Goal: Find specific fact

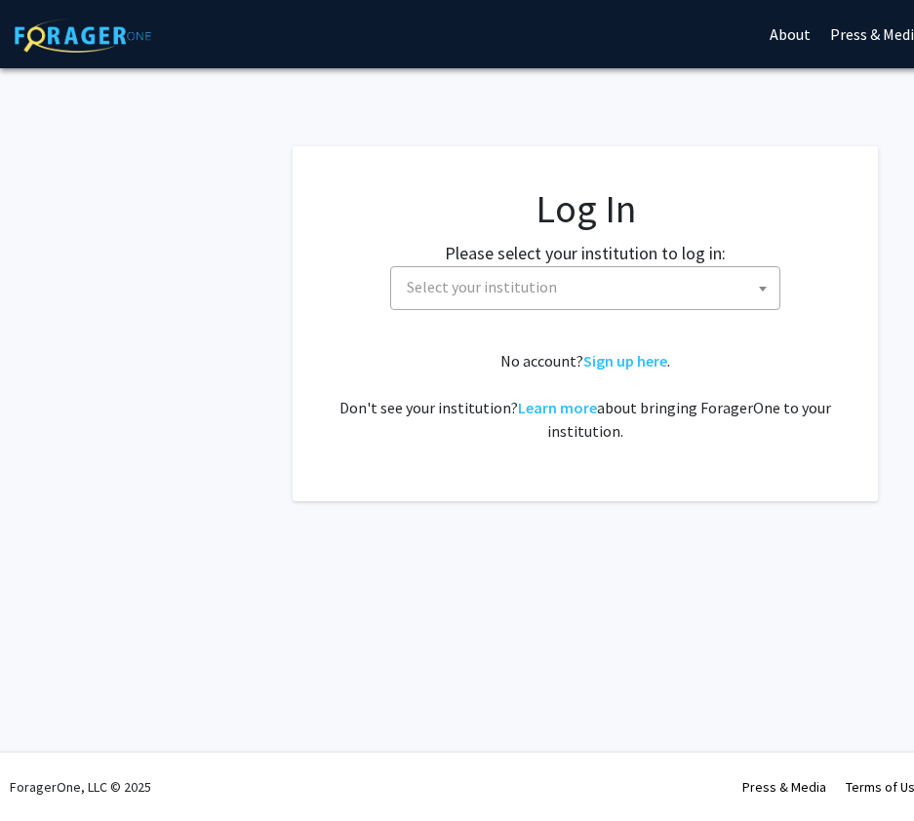
select select
click at [460, 301] on span "Select your institution" at bounding box center [589, 287] width 380 height 40
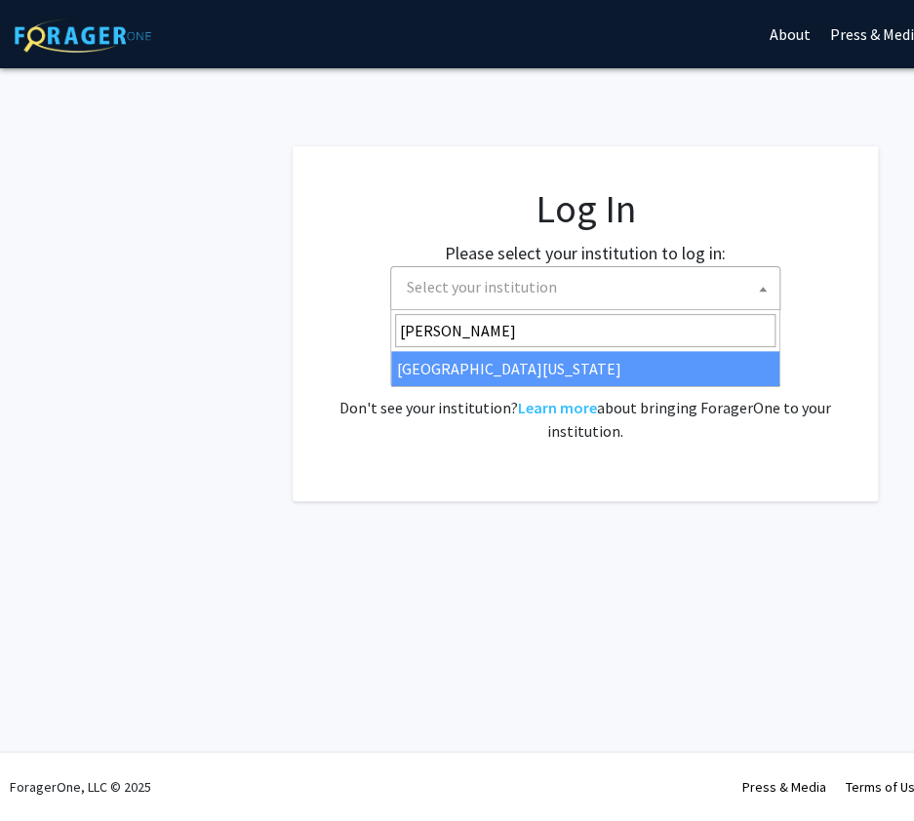
type input "ken"
select select "13"
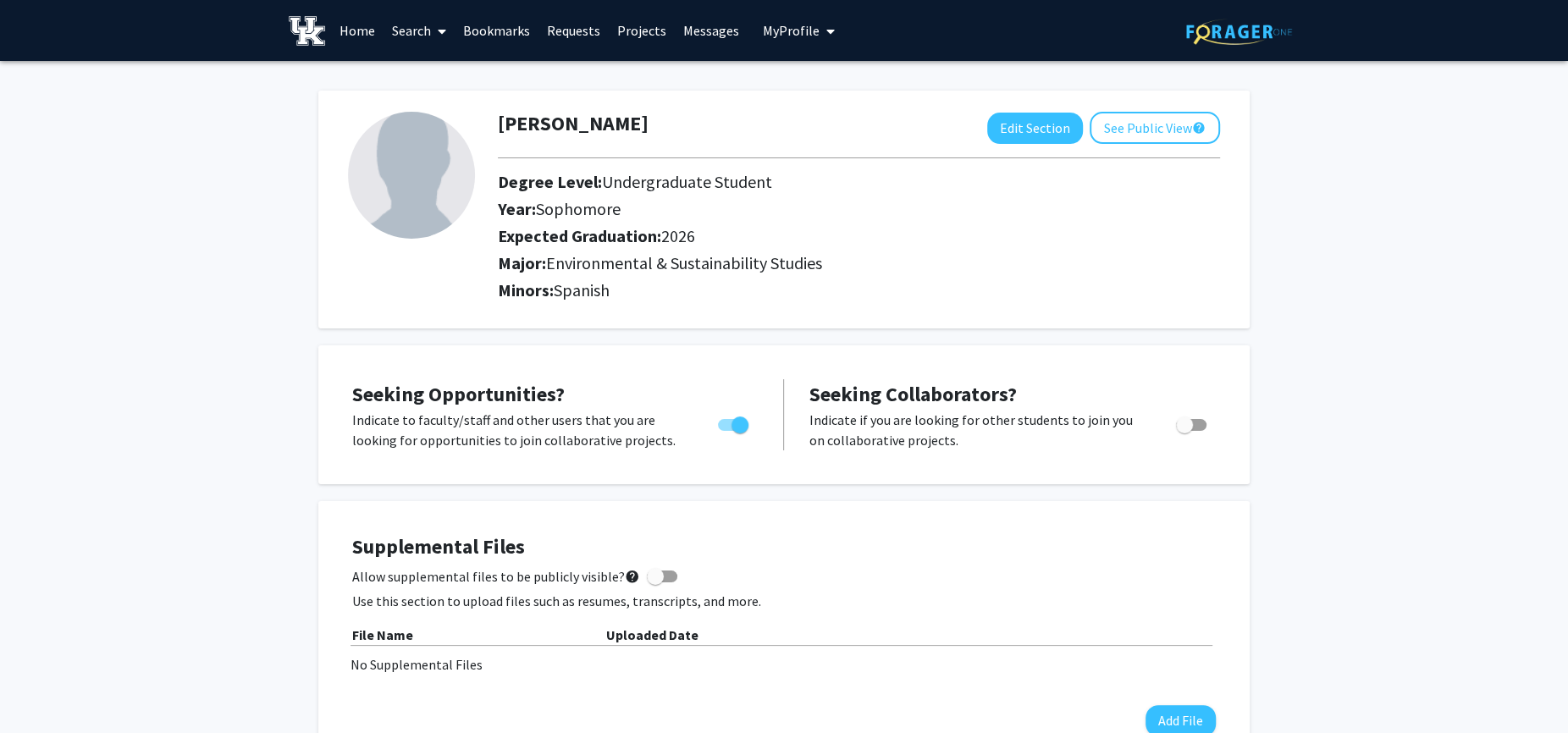
click at [415, 29] on link "Search" at bounding box center [419, 30] width 71 height 59
click at [449, 83] on span "Faculty/Staff" at bounding box center [445, 77] width 124 height 34
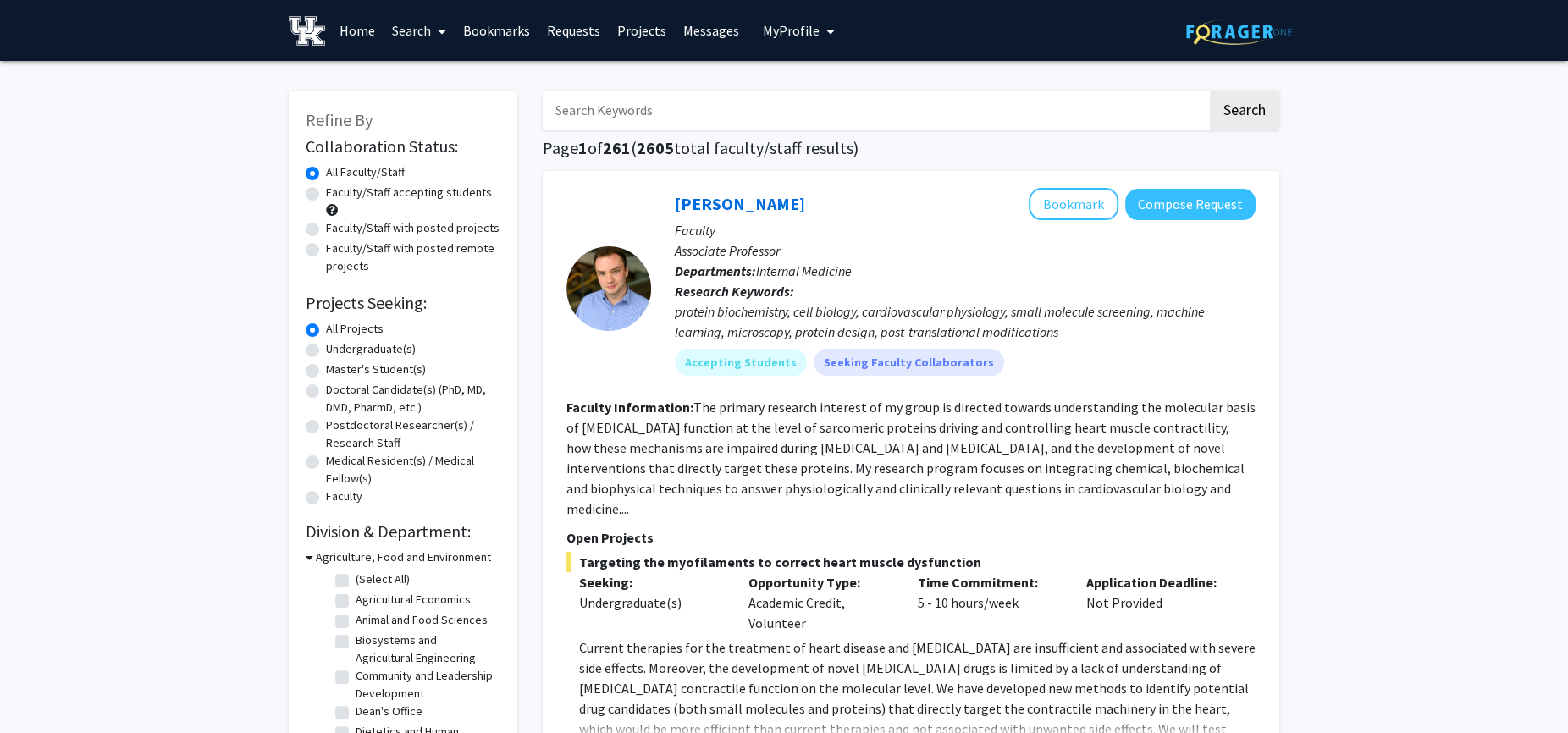
click at [613, 106] on input "Search Keywords" at bounding box center [875, 109] width 665 height 39
type input "D"
type input "[PERSON_NAME]"
click at [792, 90] on button "Search" at bounding box center [1244, 109] width 69 height 39
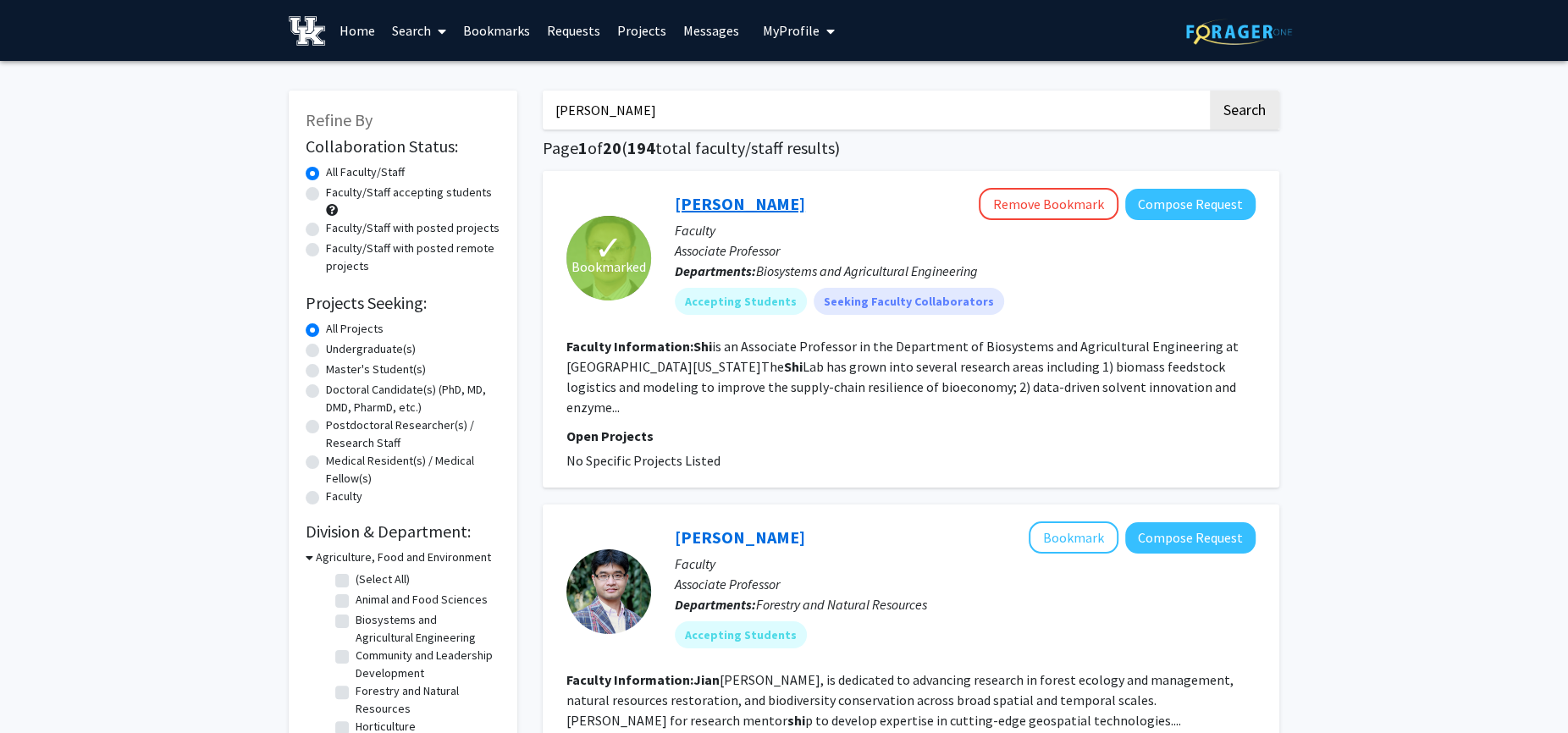
click at [714, 206] on link "[PERSON_NAME]" at bounding box center [739, 203] width 130 height 21
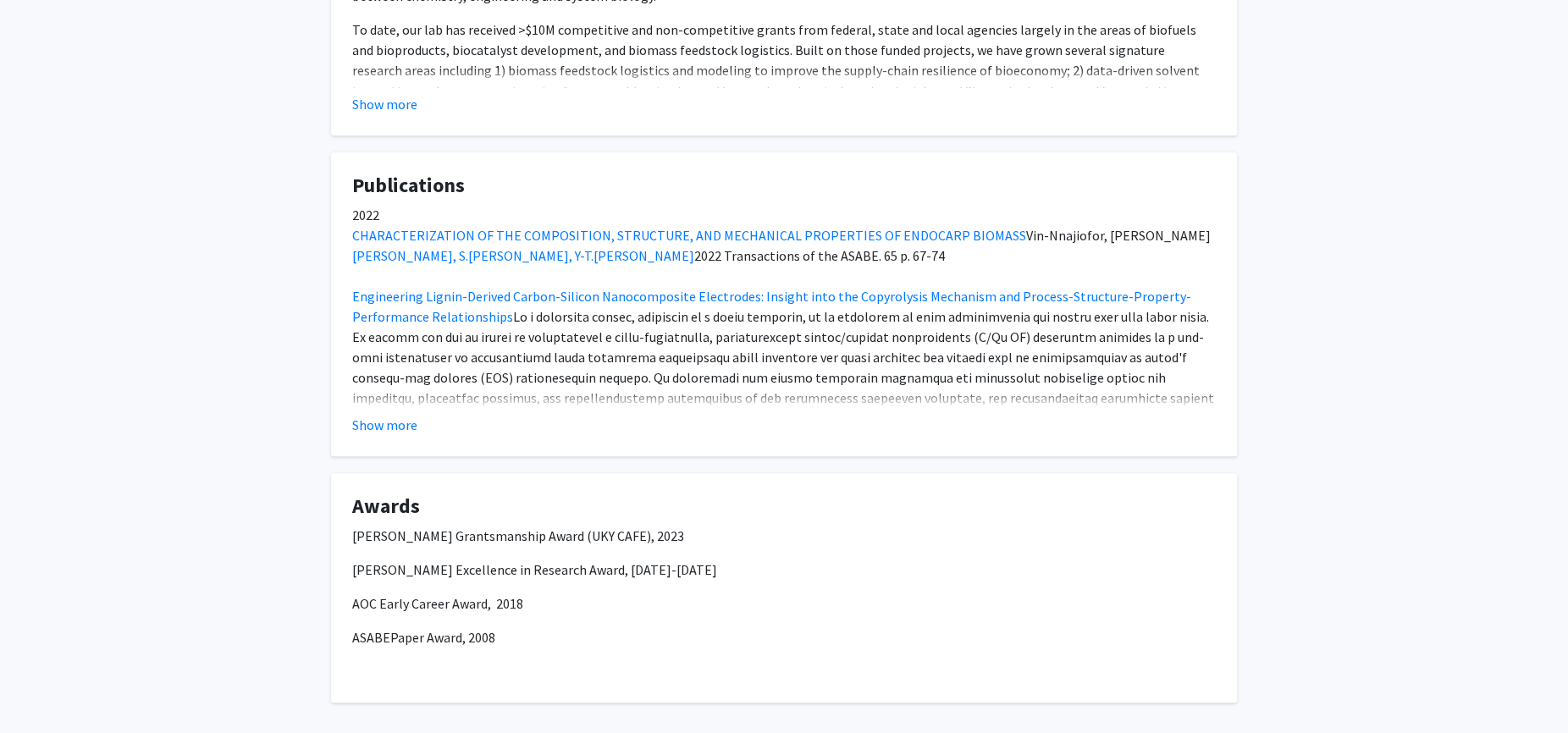
scroll to position [625, 0]
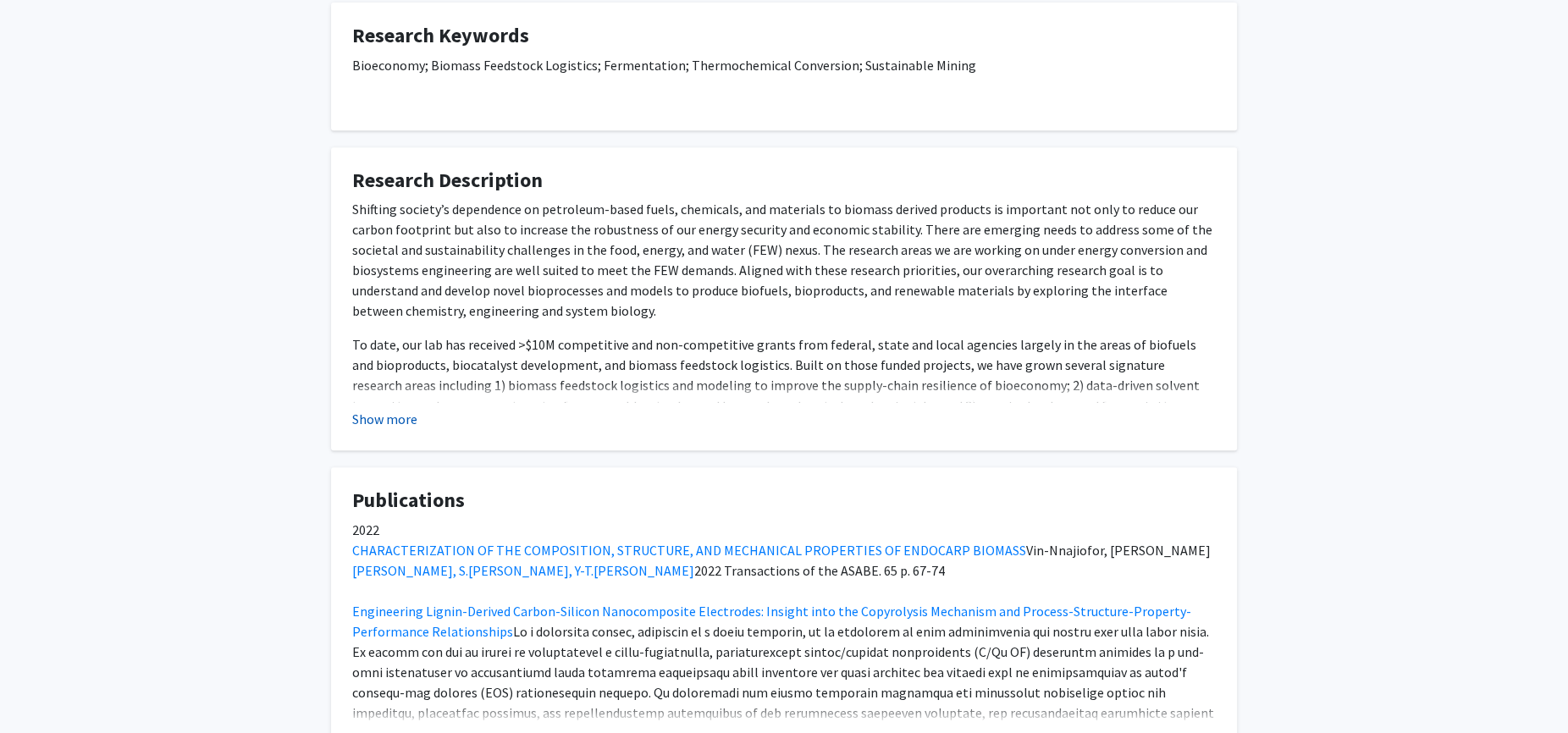
click at [396, 415] on button "Show more" at bounding box center [384, 418] width 65 height 20
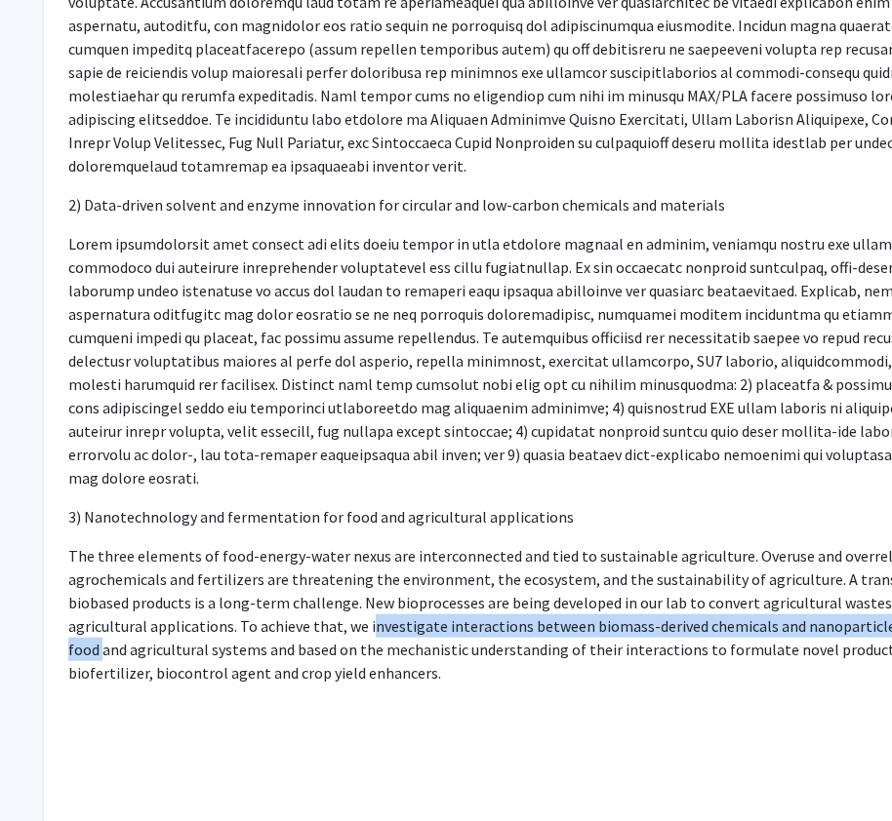
scroll to position [1412, 0]
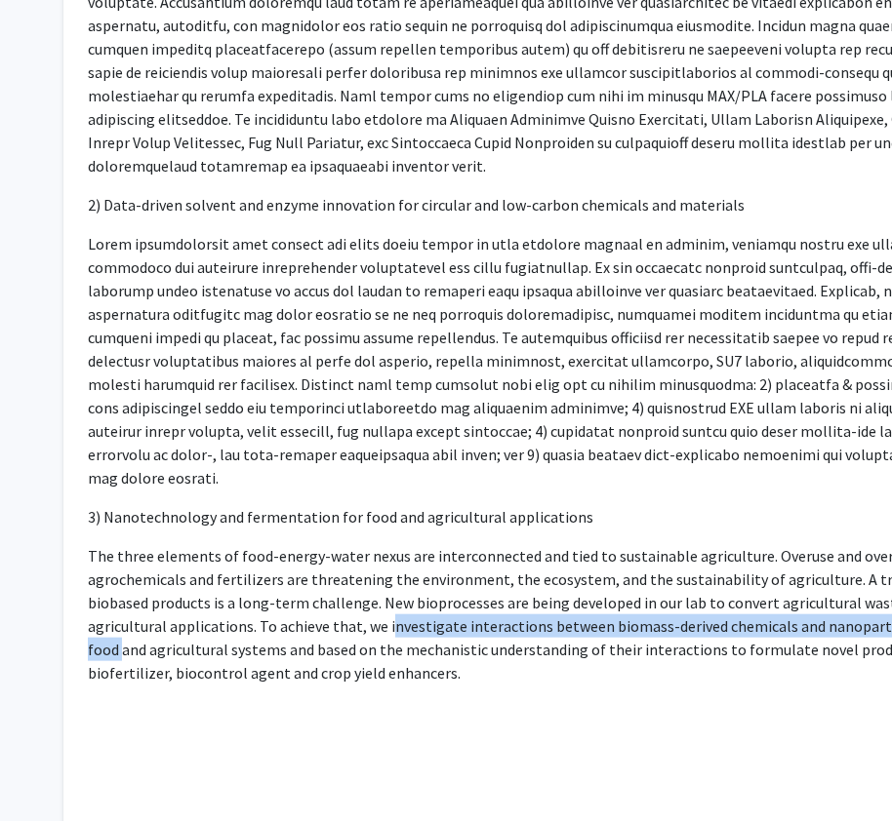
drag, startPoint x: 233, startPoint y: 580, endPoint x: 591, endPoint y: 618, distance: 360.0
click at [591, 618] on p "The three elements of food-energy-water nexus are interconnected and tied to su…" at bounding box center [585, 614] width 995 height 140
copy p "nvestigate interactions between biomass-derived chemicals and nanoparticles and…"
